Goal: Communication & Community: Connect with others

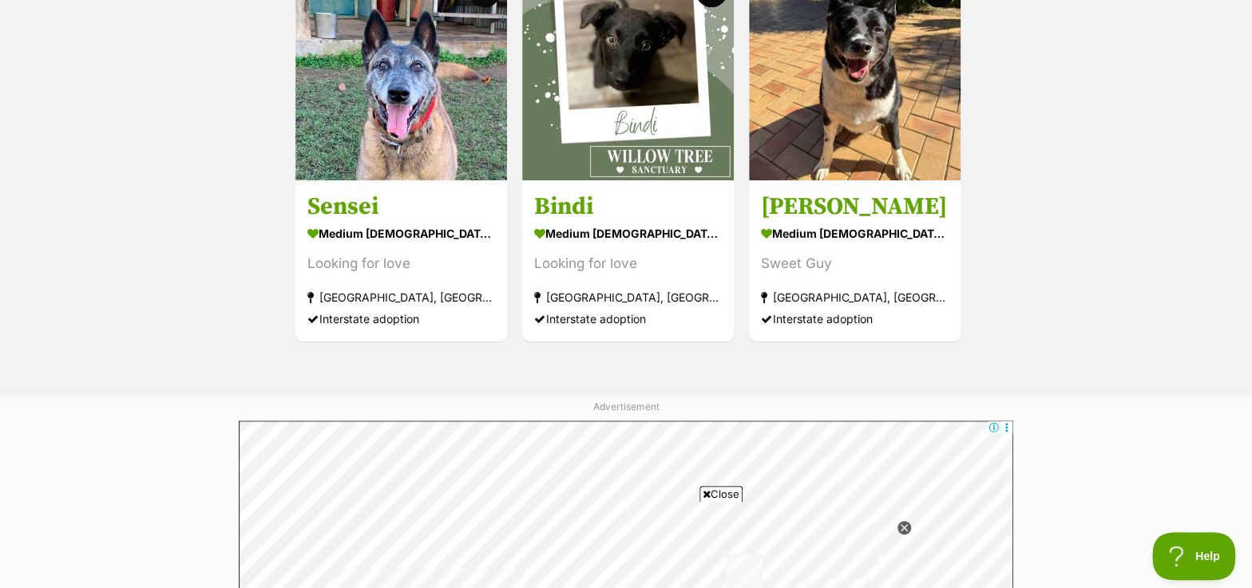
scroll to position [725, 0]
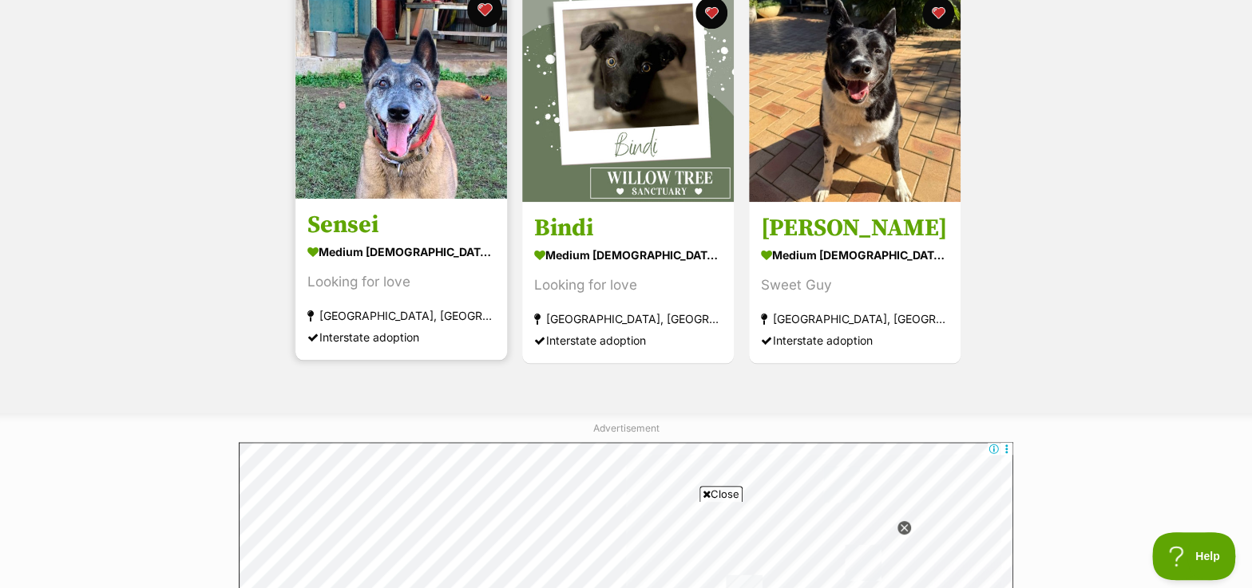
click at [480, 12] on button "favourite" at bounding box center [484, 9] width 35 height 35
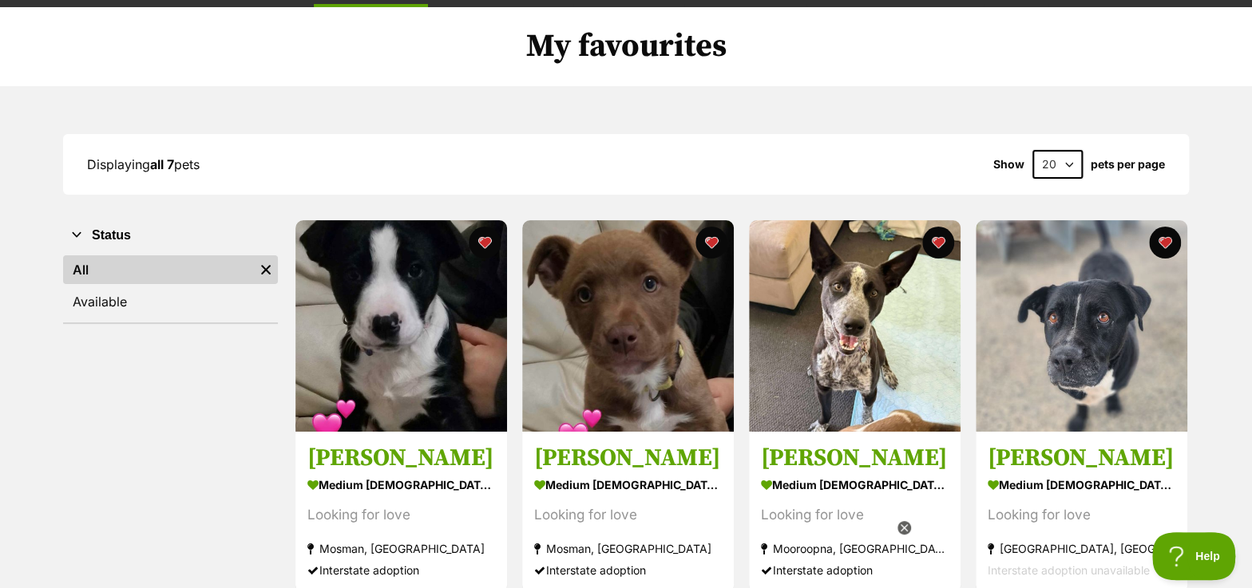
scroll to position [0, 0]
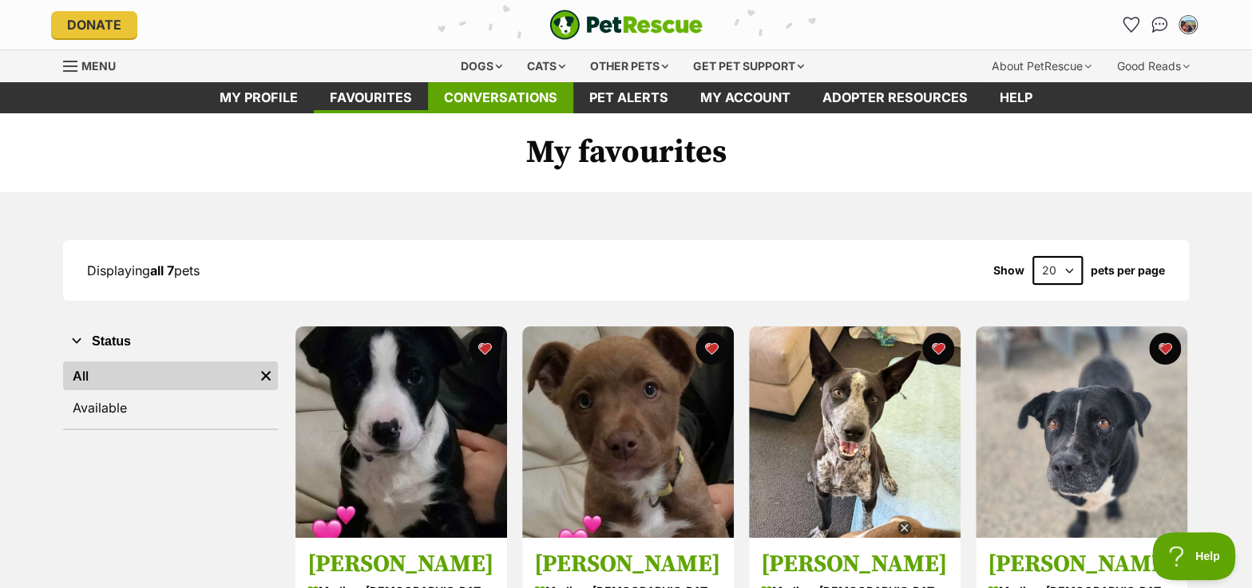
click at [488, 101] on link "Conversations" at bounding box center [500, 97] width 145 height 31
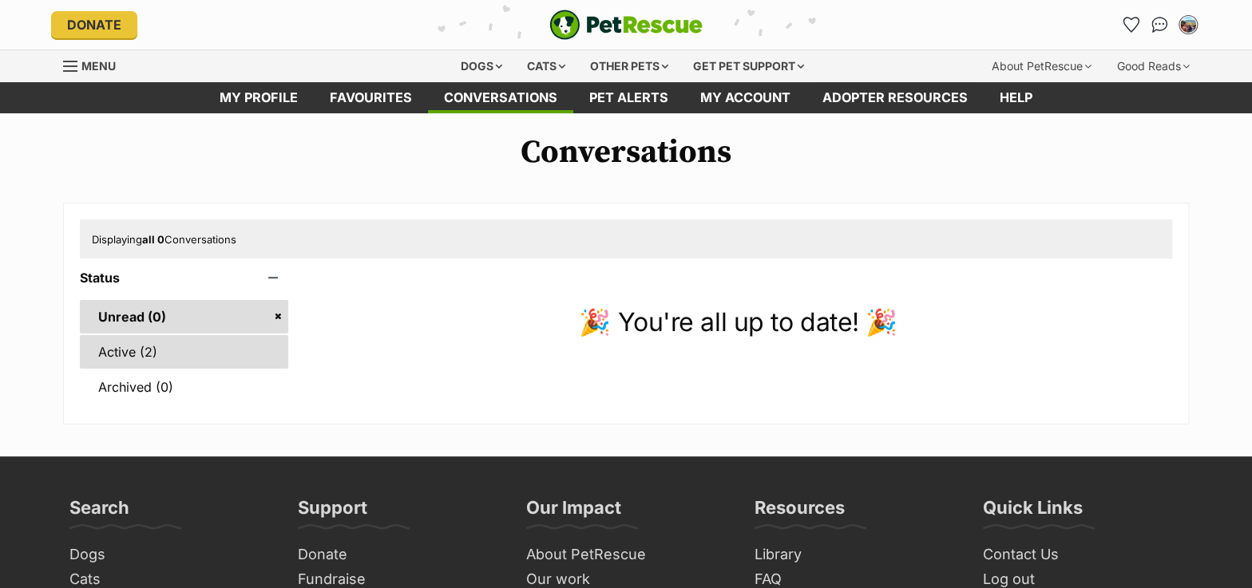
click at [141, 355] on link "Active (2)" at bounding box center [184, 352] width 208 height 34
